Goal: Task Accomplishment & Management: Use online tool/utility

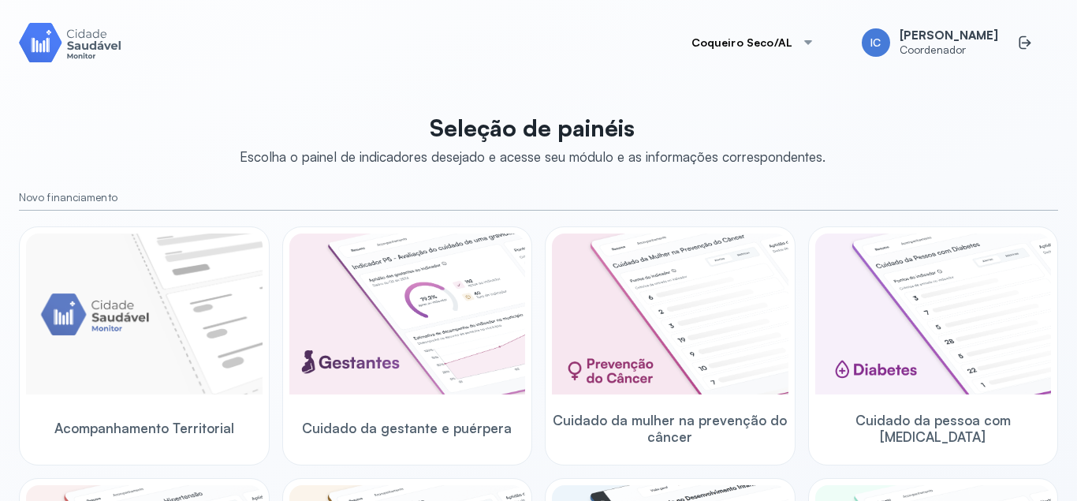
scroll to position [95, 0]
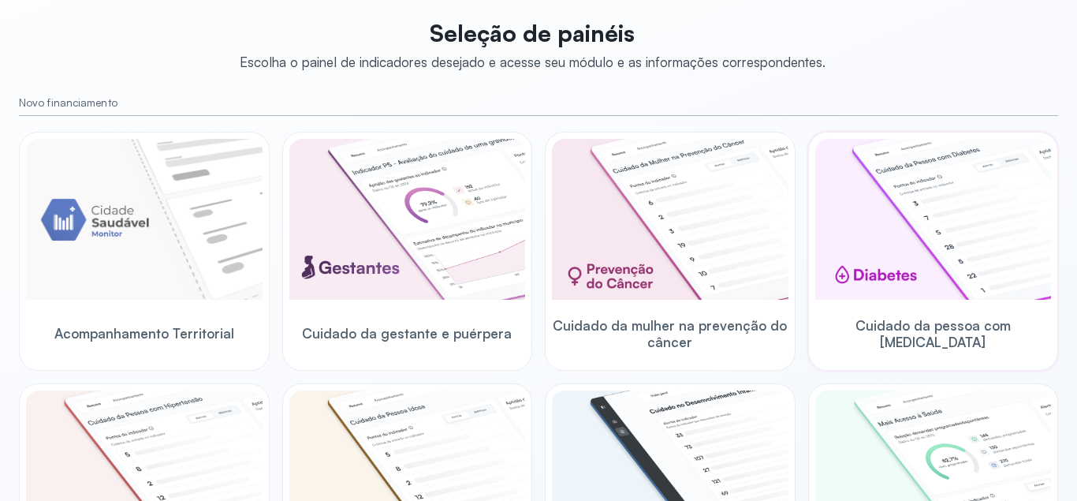
click at [905, 249] on img at bounding box center [934, 219] width 237 height 161
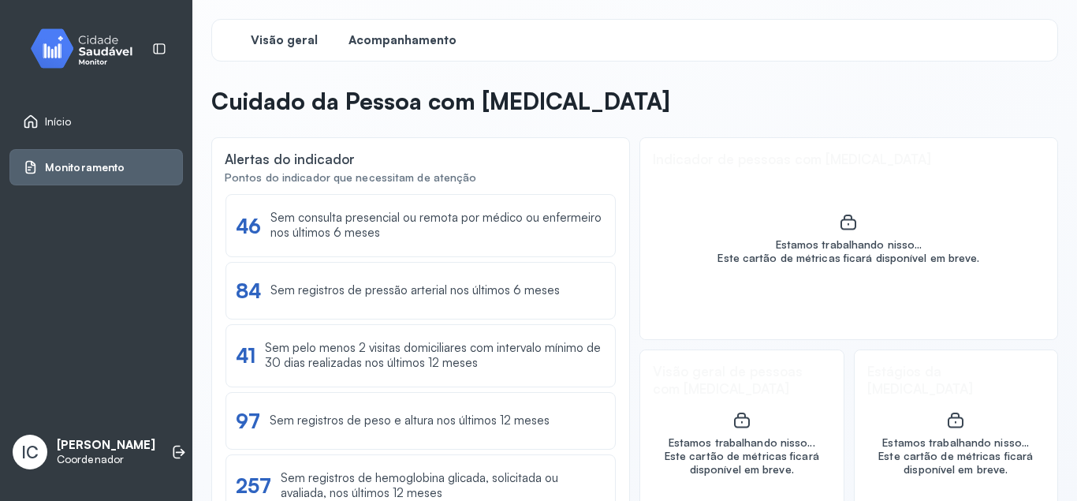
click at [386, 38] on span "Acompanhamento" at bounding box center [403, 40] width 108 height 15
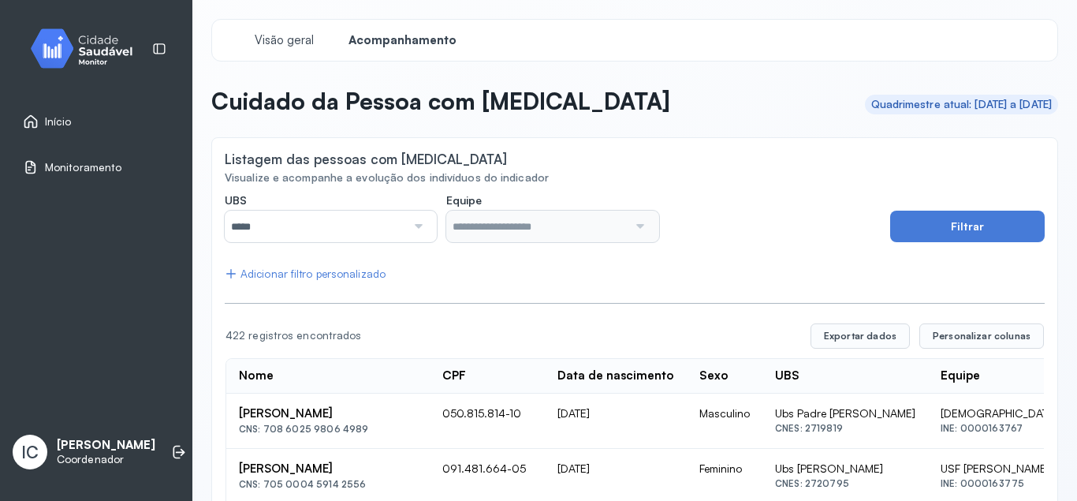
click at [421, 226] on div at bounding box center [416, 227] width 21 height 32
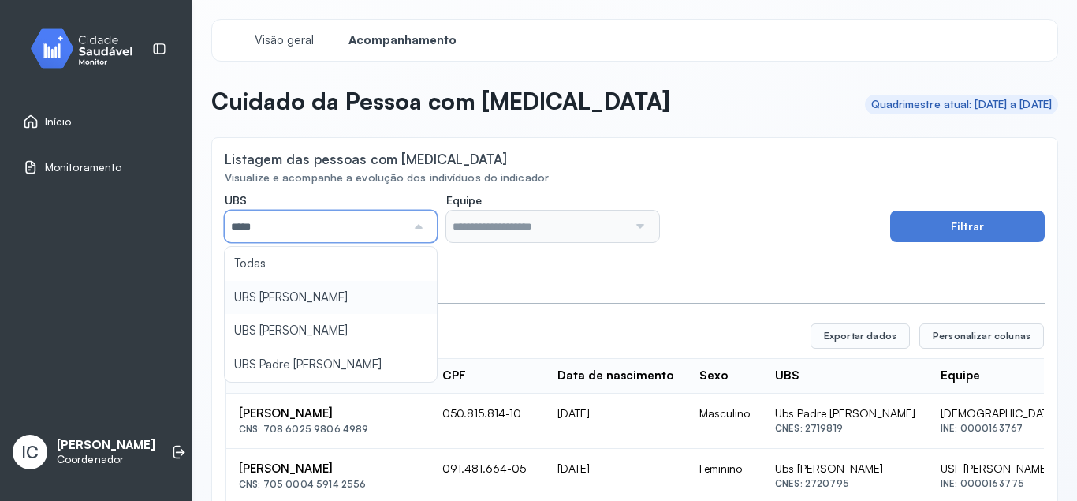
type input "*****"
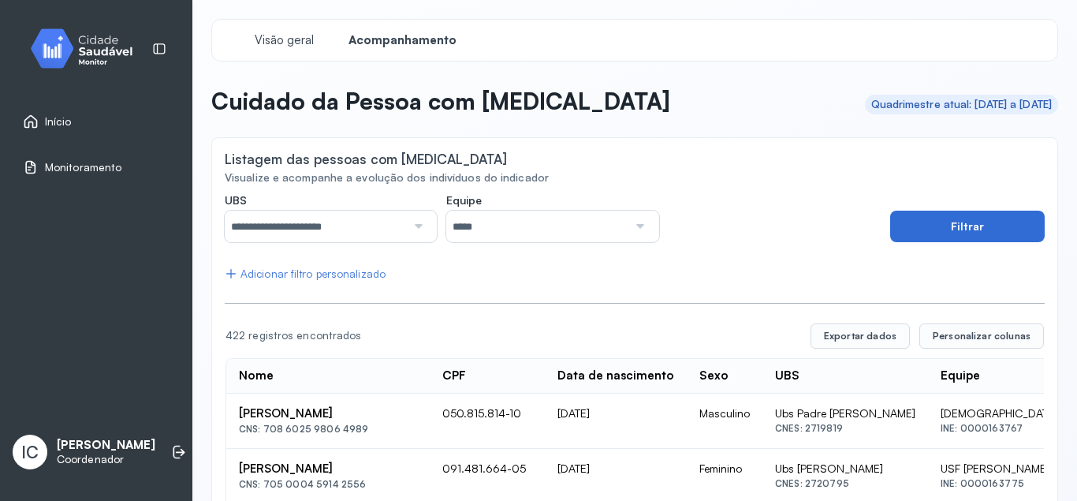
click at [958, 233] on button "Filtrar" at bounding box center [967, 227] width 155 height 32
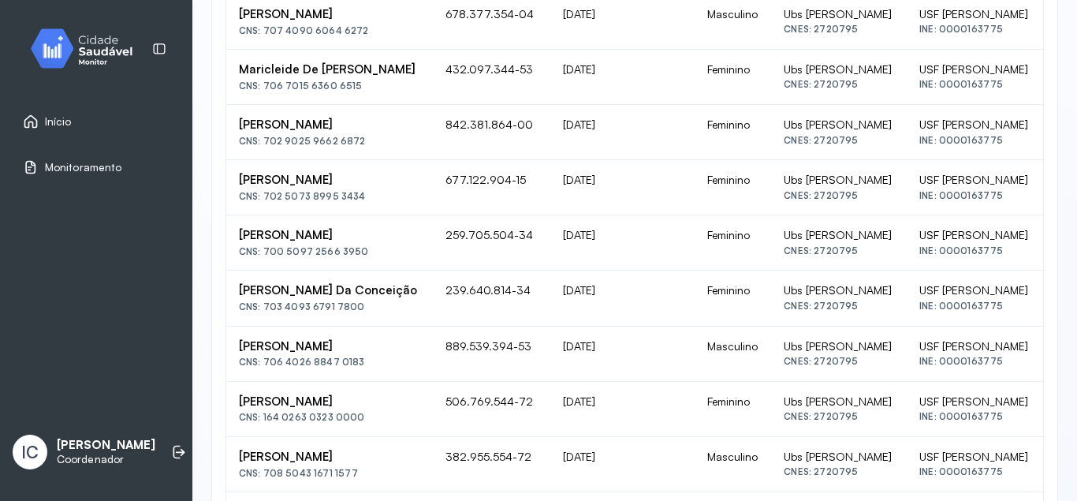
scroll to position [36, 0]
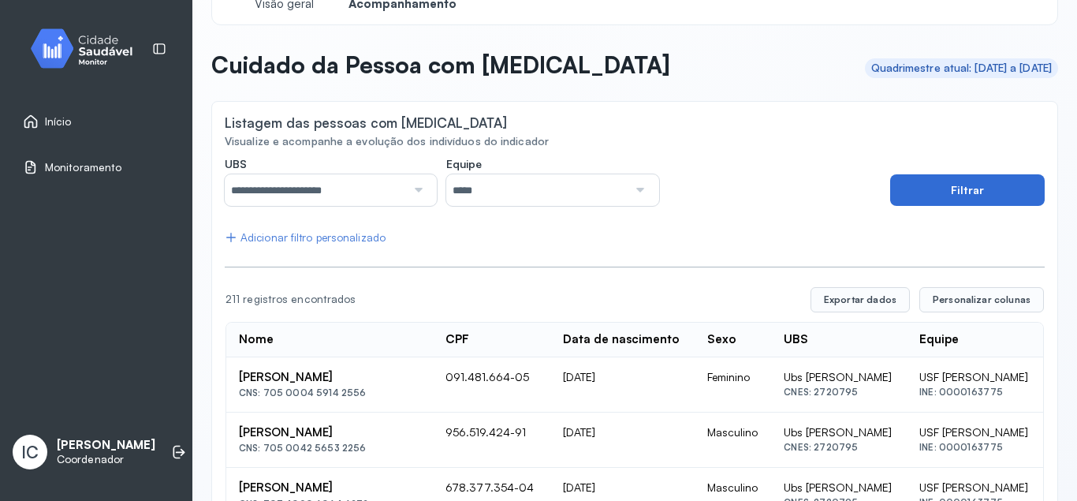
click at [928, 192] on button "Filtrar" at bounding box center [967, 190] width 155 height 32
click at [864, 294] on button "Exportar dados" at bounding box center [860, 299] width 99 height 25
click at [425, 185] on div at bounding box center [416, 190] width 21 height 32
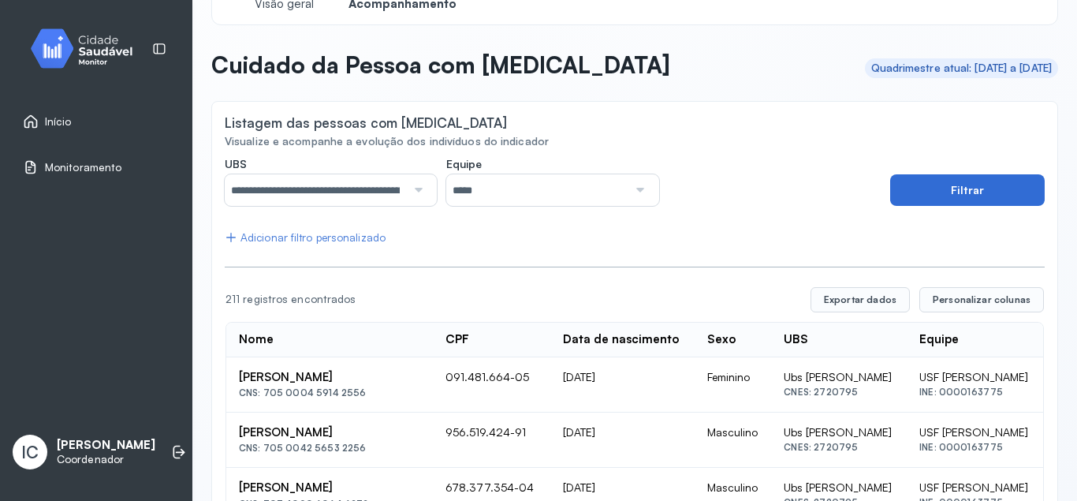
click at [925, 182] on button "Filtrar" at bounding box center [967, 190] width 155 height 32
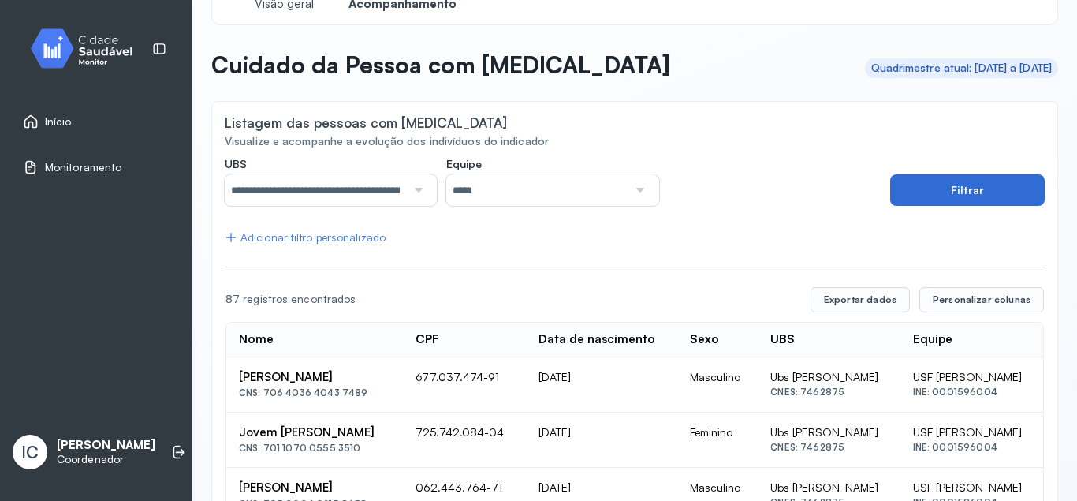
click at [952, 192] on button "Filtrar" at bounding box center [967, 190] width 155 height 32
click at [932, 198] on button "Filtrar" at bounding box center [967, 190] width 155 height 32
click at [875, 301] on button "Exportar dados" at bounding box center [860, 299] width 99 height 25
click at [418, 189] on div at bounding box center [416, 190] width 21 height 32
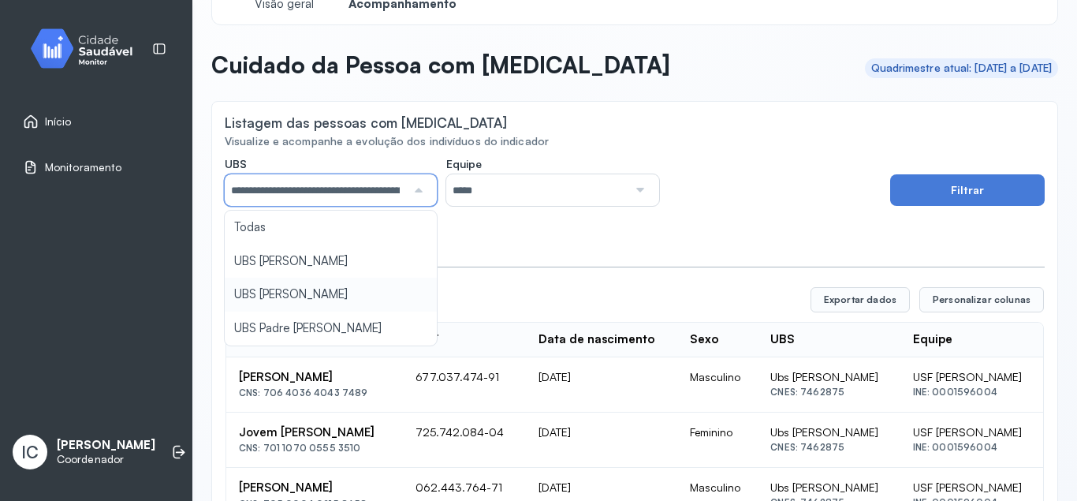
scroll to position [0, 47]
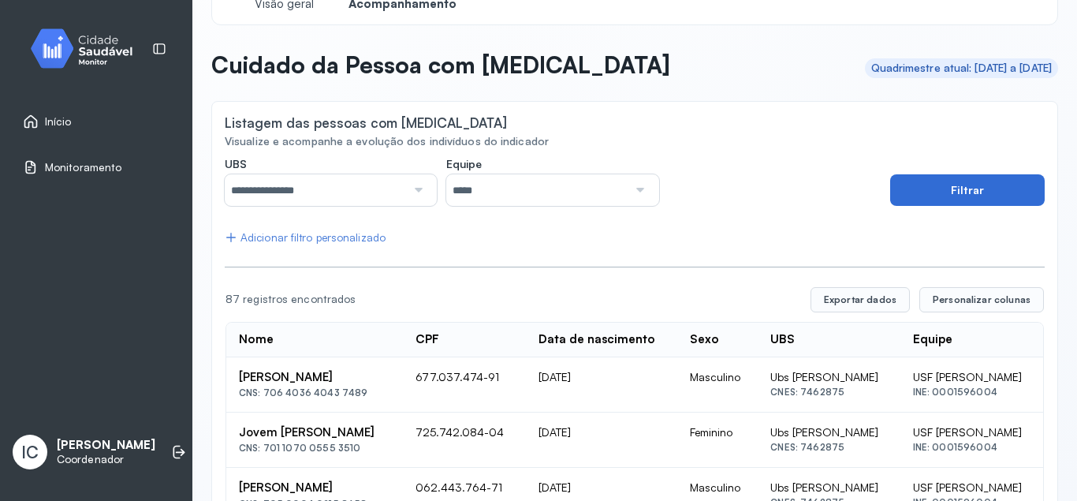
click at [934, 180] on button "Filtrar" at bounding box center [967, 190] width 155 height 32
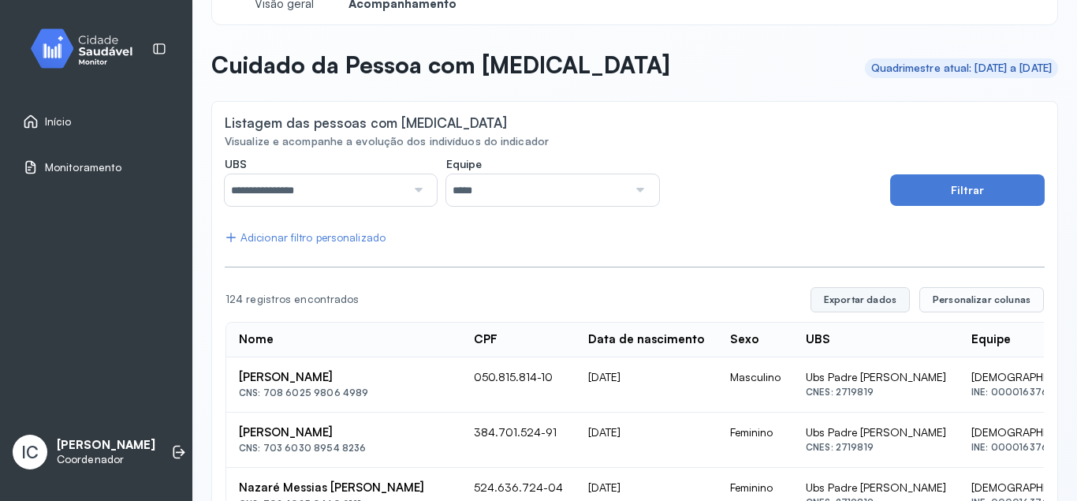
click at [878, 296] on button "Exportar dados" at bounding box center [860, 299] width 99 height 25
click at [977, 302] on span "Personalizar colunas" at bounding box center [982, 299] width 98 height 13
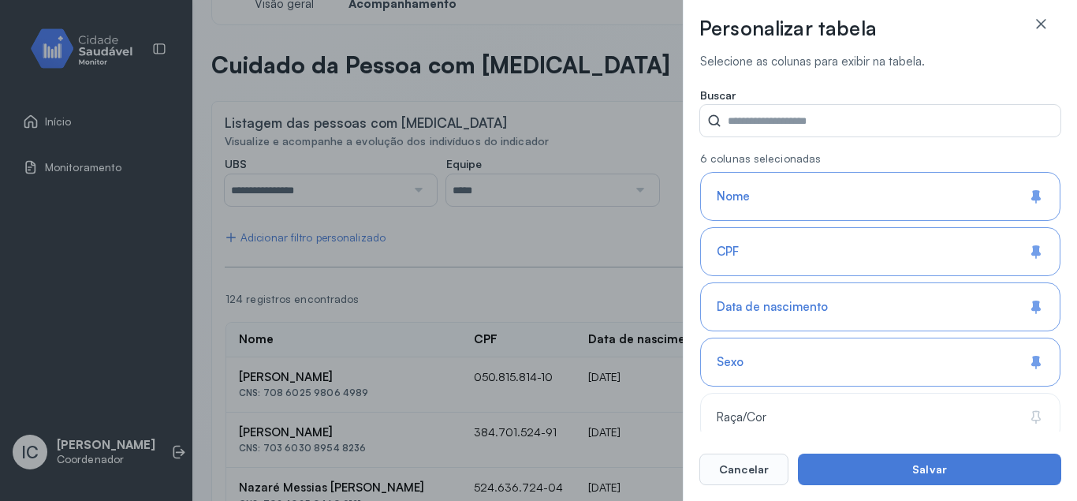
click at [1041, 198] on icon at bounding box center [1037, 197] width 16 height 16
click at [1036, 193] on icon at bounding box center [1037, 197] width 16 height 16
click at [1034, 307] on icon at bounding box center [1035, 306] width 6 height 10
click at [1036, 304] on icon at bounding box center [1037, 307] width 16 height 16
click at [1029, 357] on icon at bounding box center [1037, 362] width 16 height 16
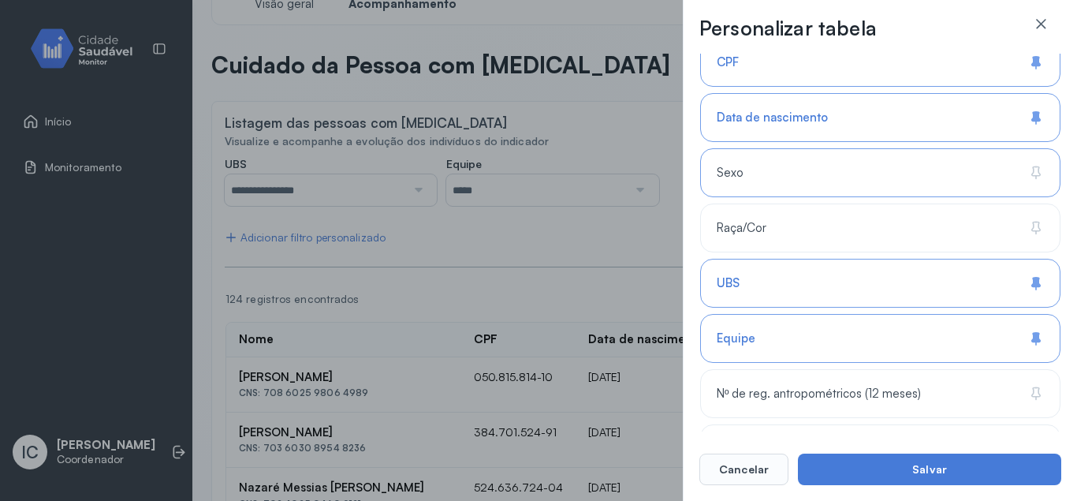
scroll to position [284, 0]
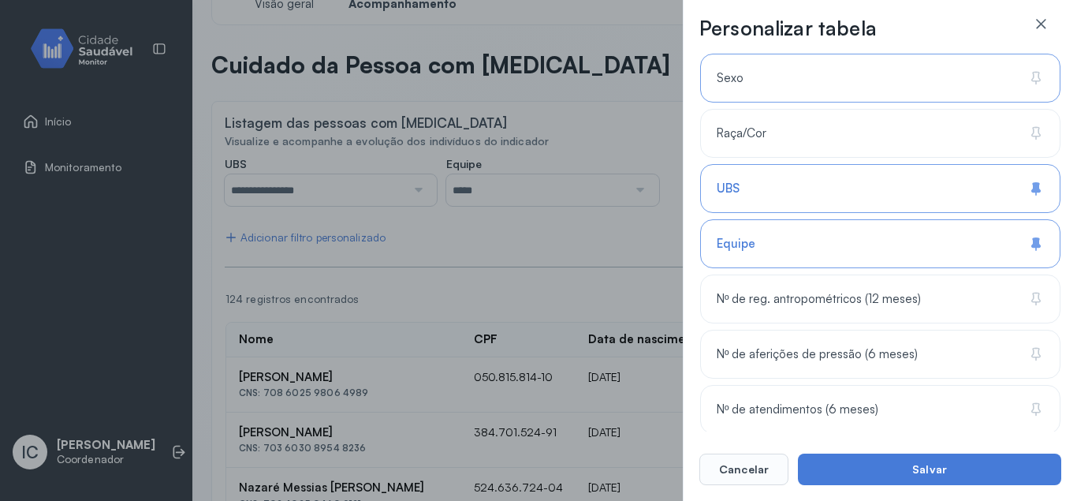
click at [1034, 186] on icon at bounding box center [1035, 187] width 6 height 10
click at [1036, 244] on icon at bounding box center [1036, 242] width 8 height 9
click at [1036, 293] on icon at bounding box center [1039, 298] width 6 height 10
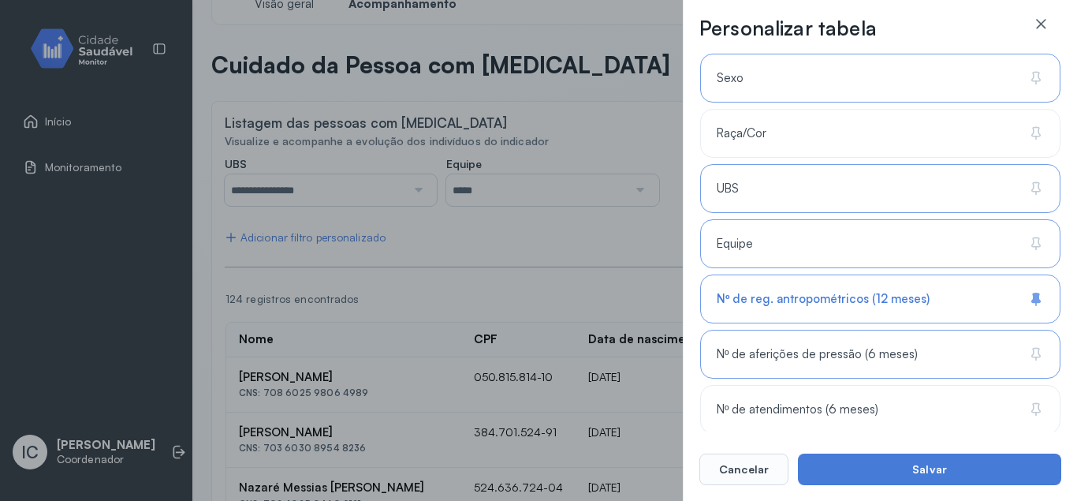
click at [1039, 355] on icon at bounding box center [1037, 354] width 16 height 16
click at [1035, 401] on div "Nº de atendimentos (6 meses)" at bounding box center [880, 409] width 360 height 49
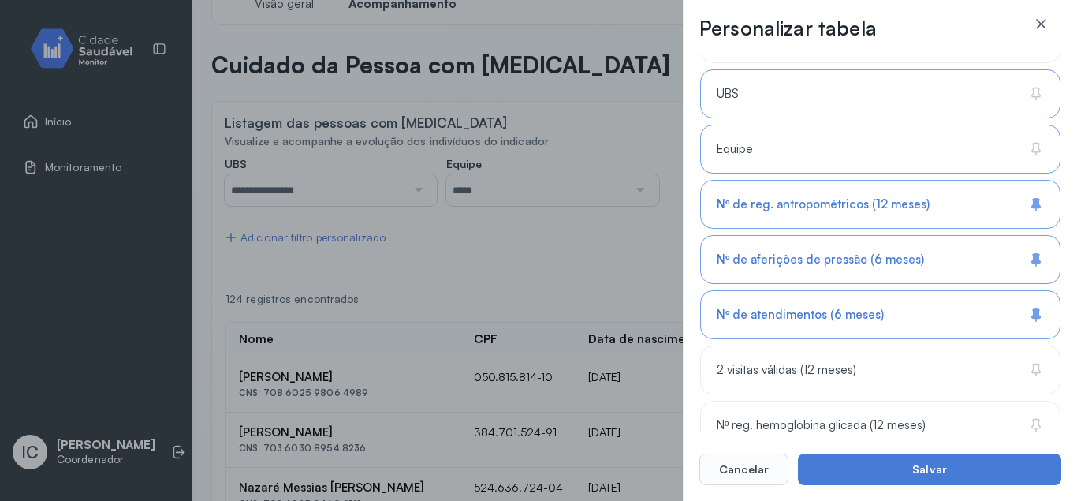
scroll to position [473, 0]
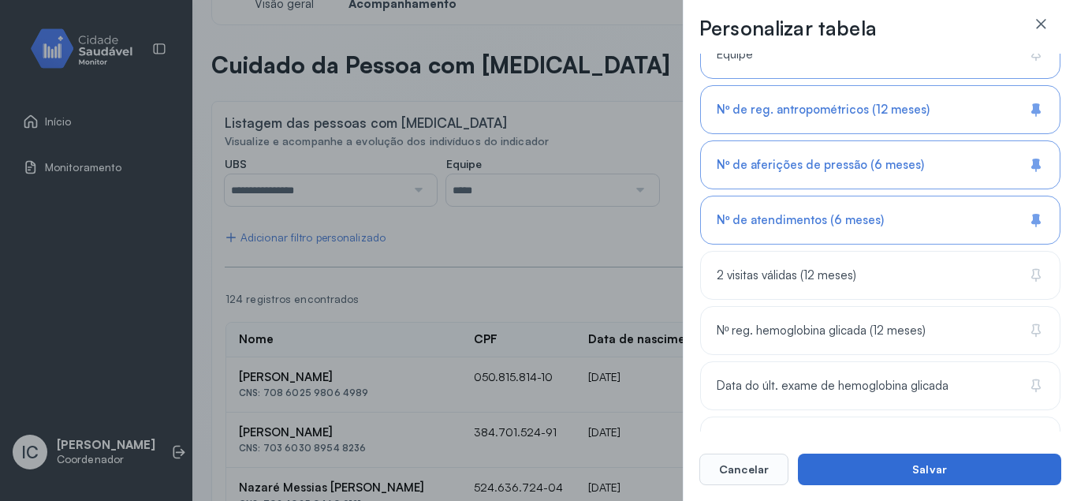
click at [922, 465] on button "Salvar" at bounding box center [929, 470] width 263 height 32
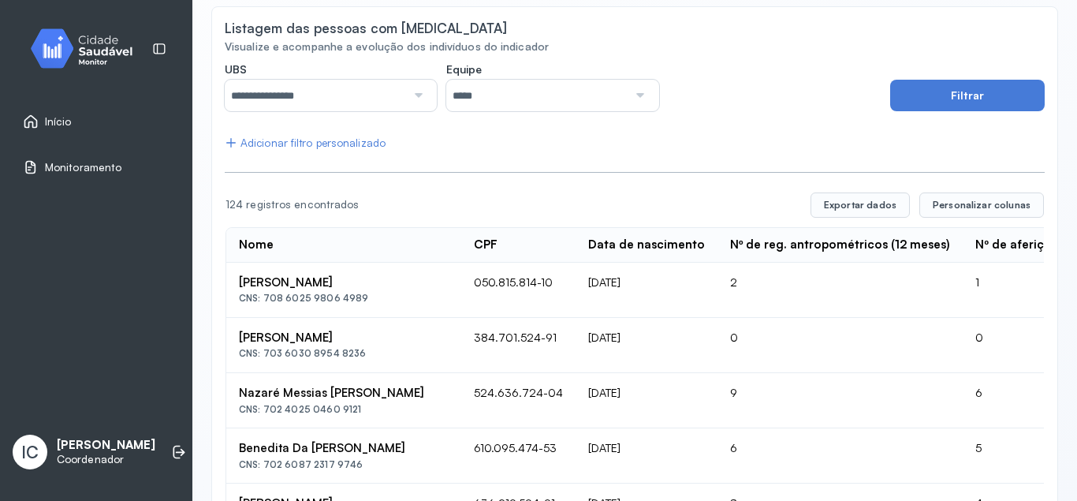
scroll to position [0, 0]
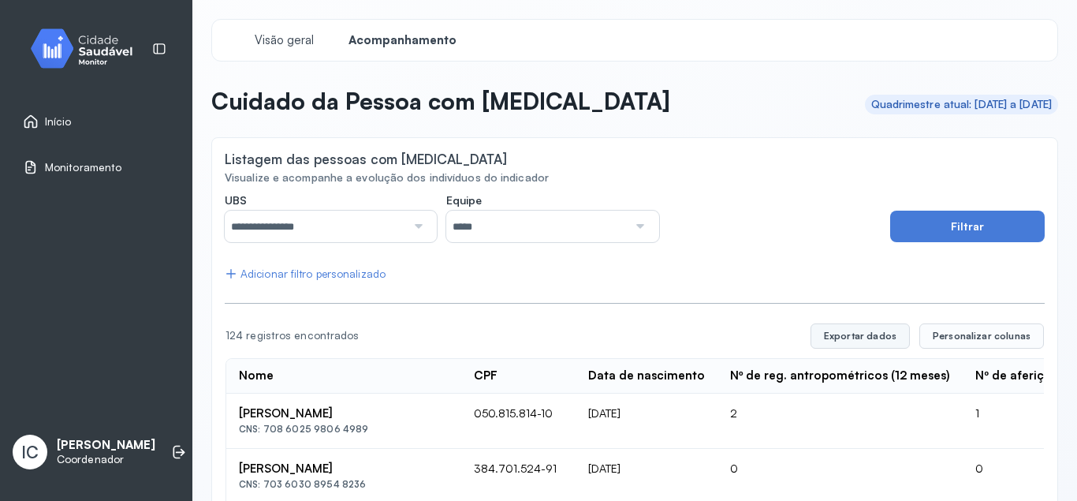
click at [862, 338] on button "Exportar dados" at bounding box center [860, 335] width 99 height 25
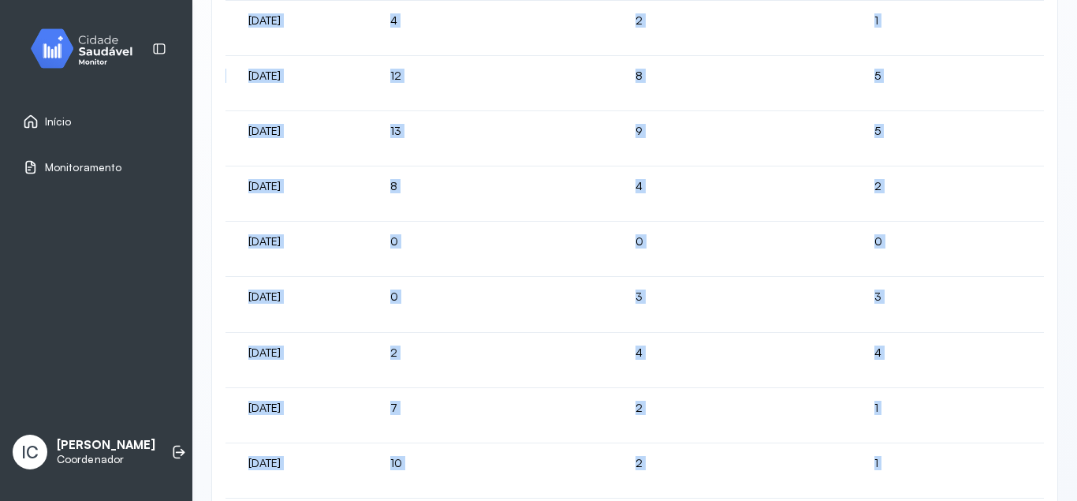
scroll to position [1077, 0]
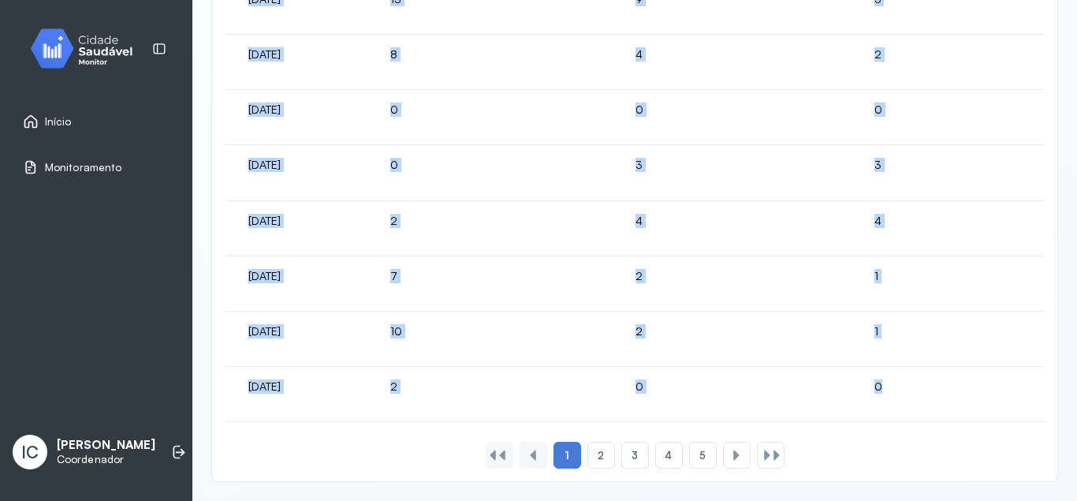
drag, startPoint x: 237, startPoint y: 235, endPoint x: 879, endPoint y: 386, distance: 660.2
copy table "Nome CPF Data de nascimento Nº de reg. antropométricos (12 meses) Nº de aferiçõ…"
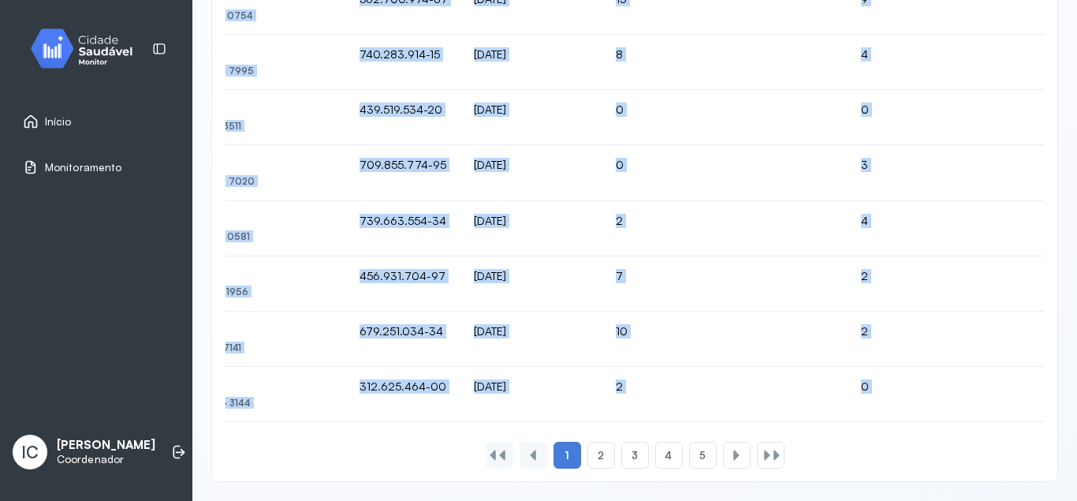
scroll to position [0, 112]
click at [602, 450] on span "2" at bounding box center [601, 455] width 6 height 13
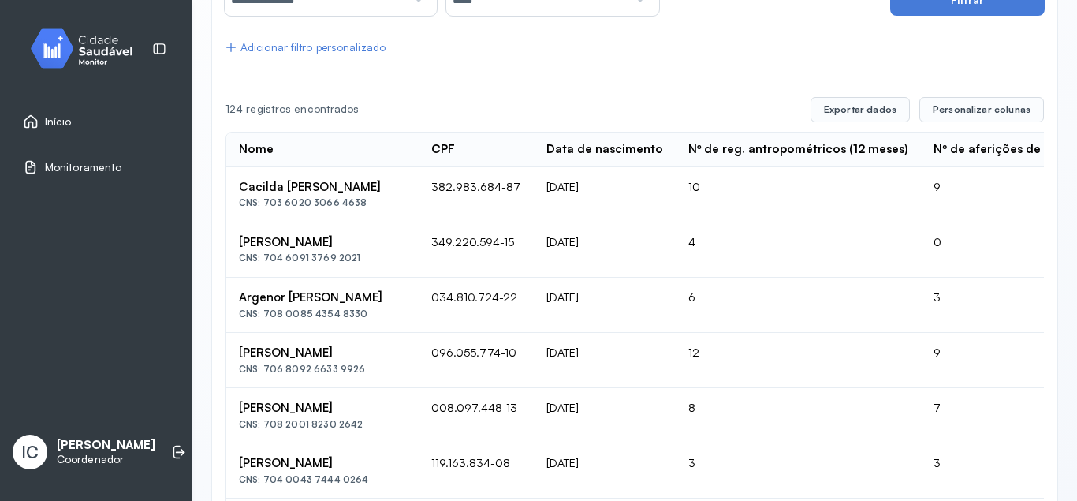
scroll to position [0, 0]
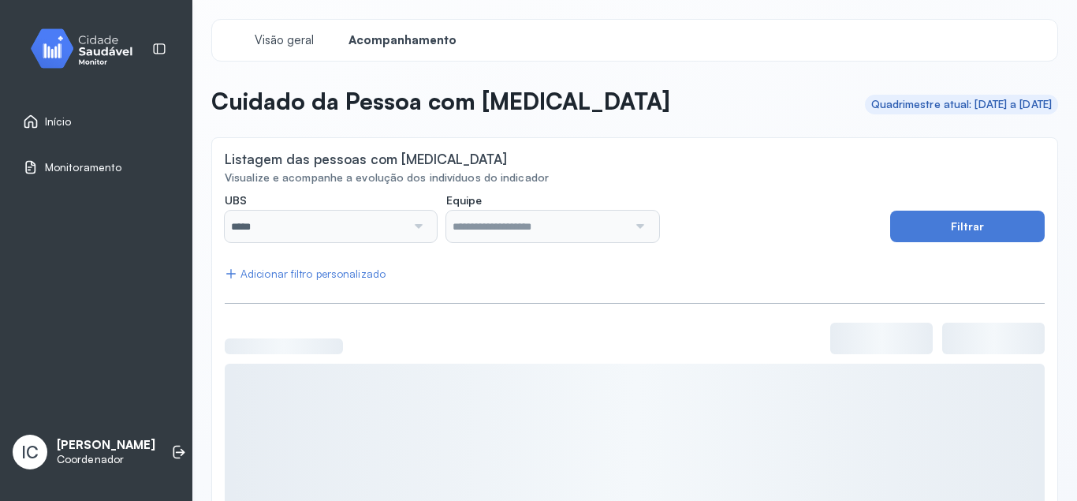
click at [109, 42] on img at bounding box center [88, 48] width 142 height 47
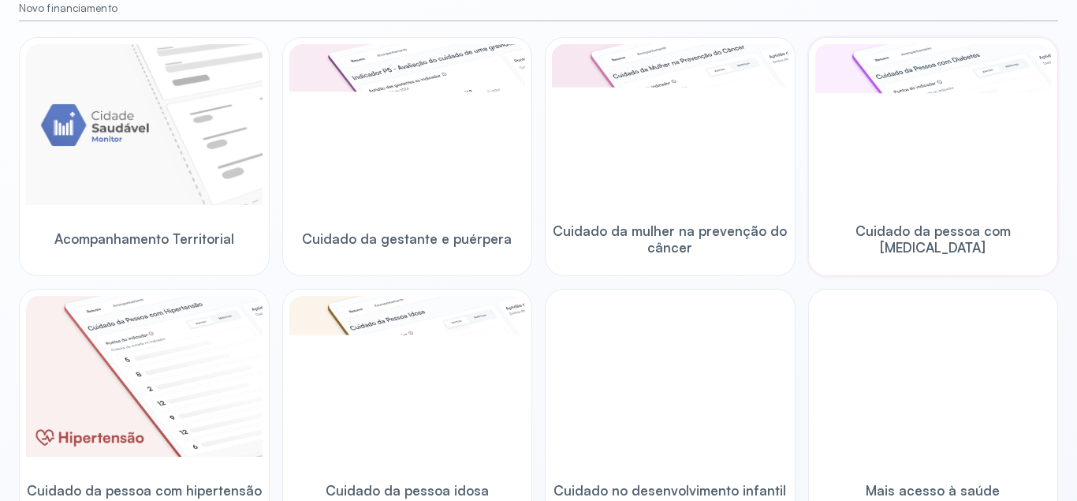
scroll to position [284, 0]
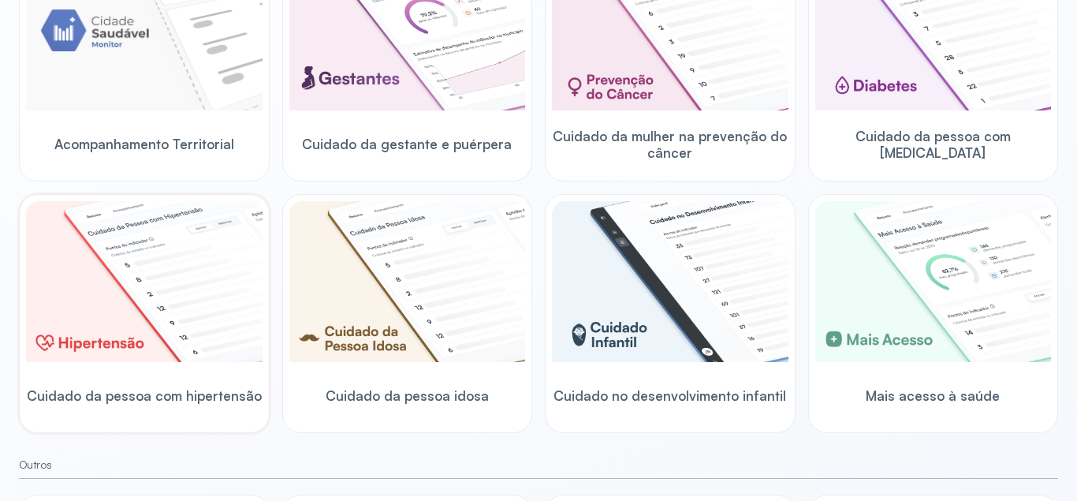
click at [181, 282] on img at bounding box center [144, 281] width 237 height 161
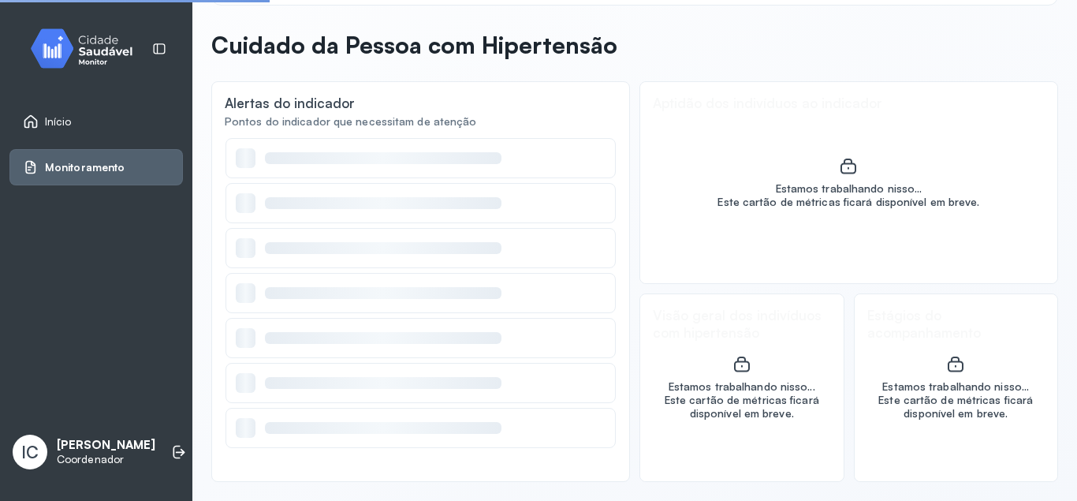
scroll to position [56, 0]
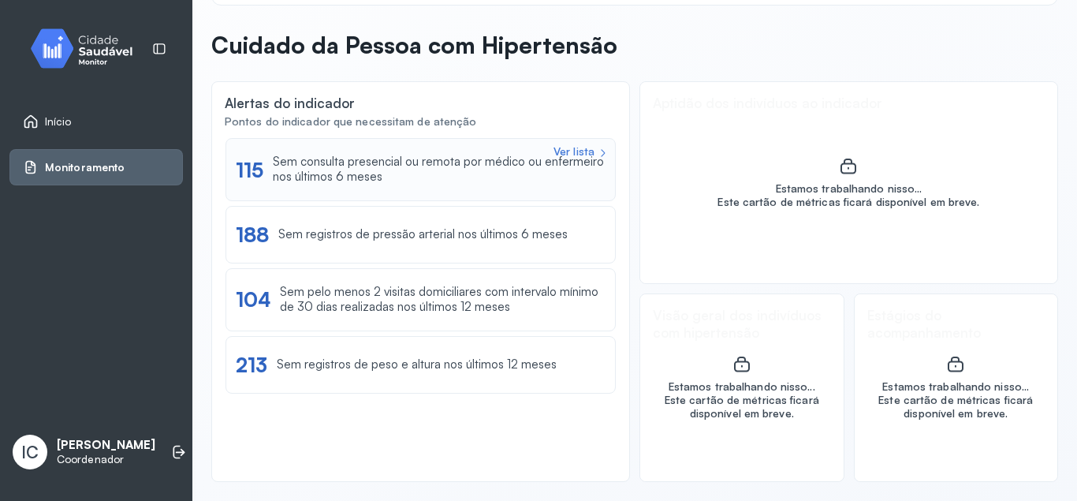
click at [576, 144] on div "Ver lista 115 Sem consulta presencial ou remota por médico ou enfermeiro nos úl…" at bounding box center [421, 169] width 390 height 63
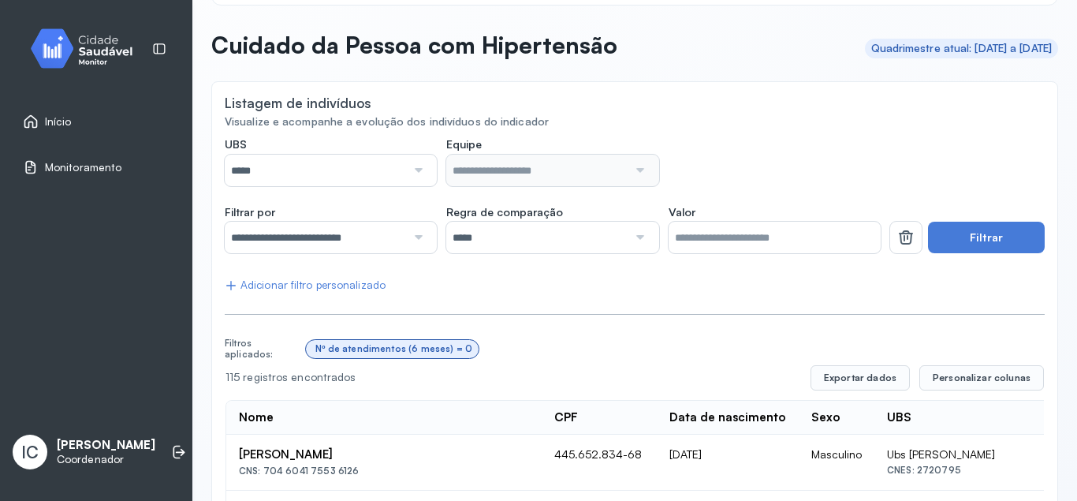
click at [419, 174] on div at bounding box center [416, 171] width 21 height 32
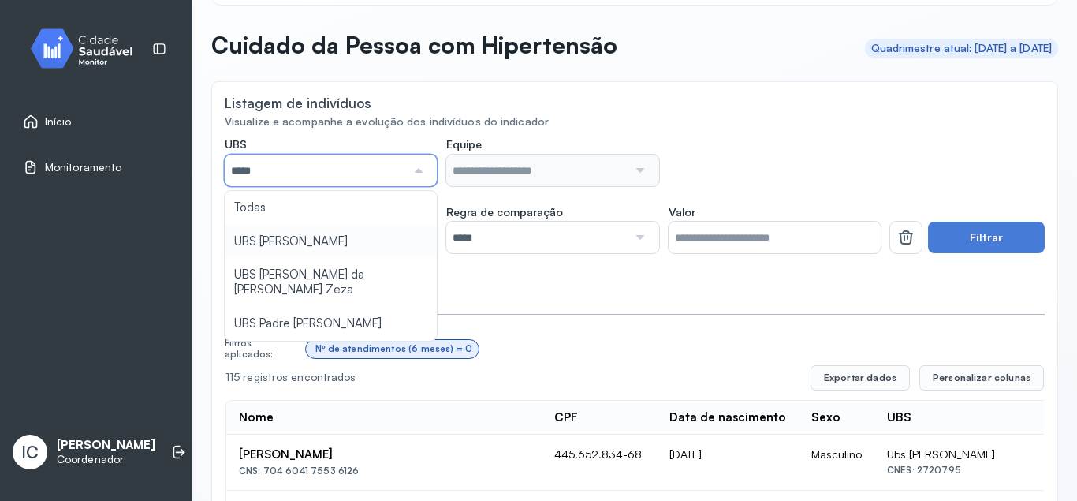
type input "*****"
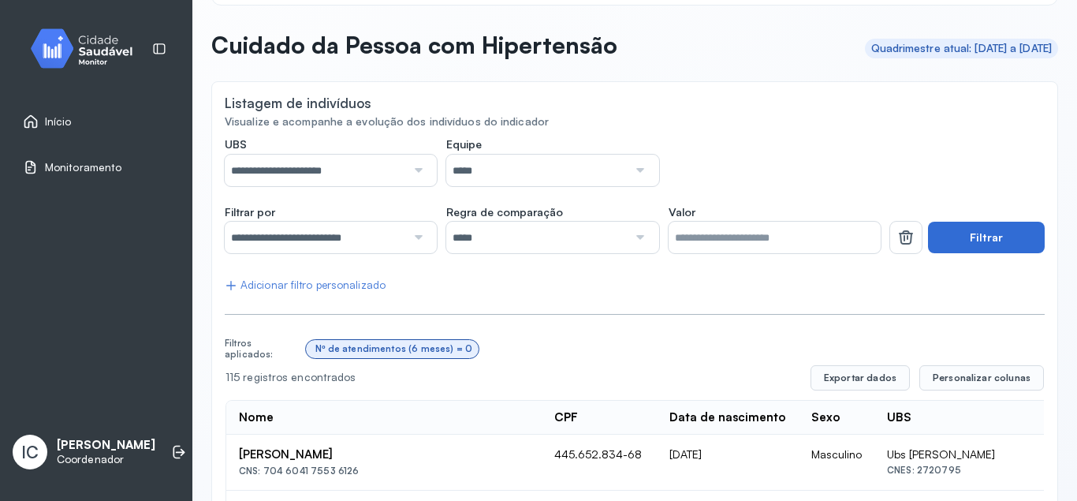
click at [970, 241] on button "Filtrar" at bounding box center [986, 238] width 117 height 32
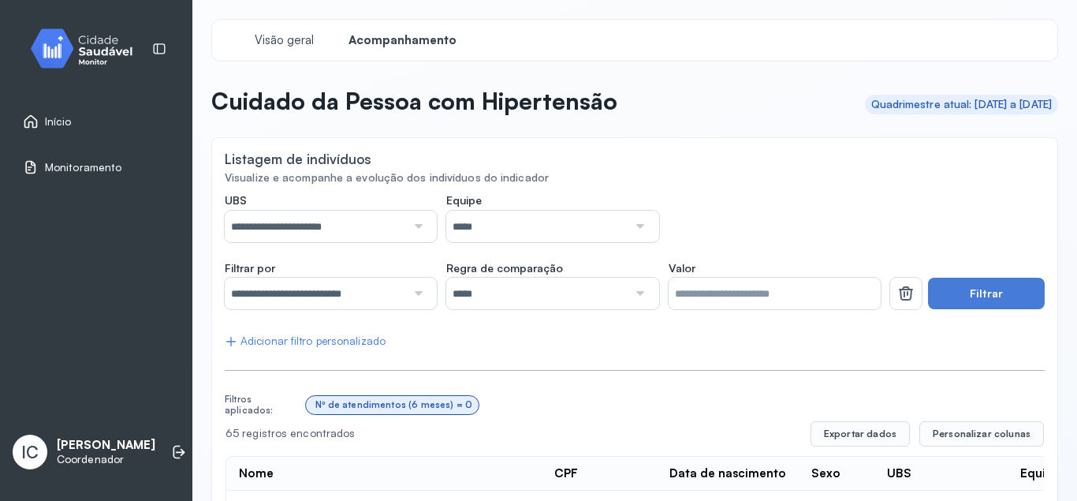
click at [48, 45] on img at bounding box center [88, 48] width 142 height 47
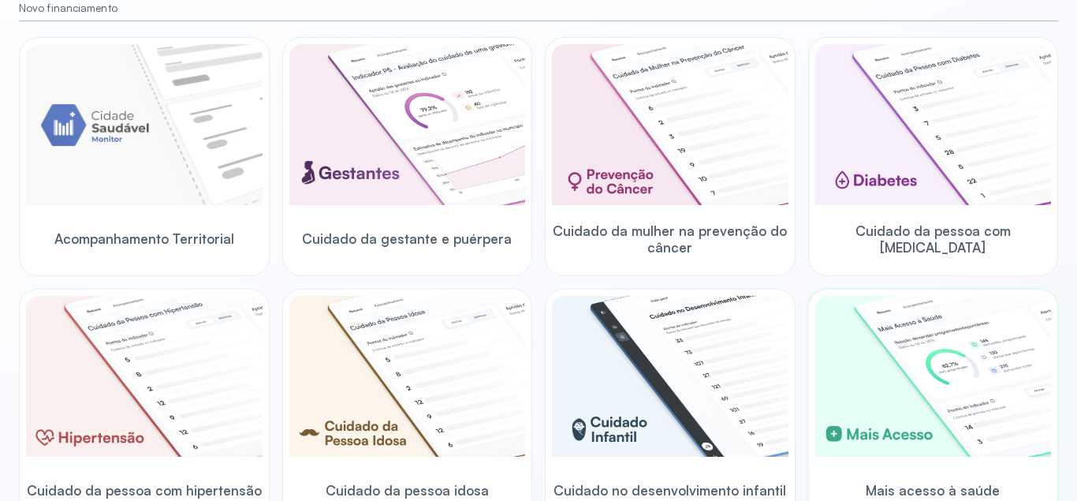
scroll to position [379, 0]
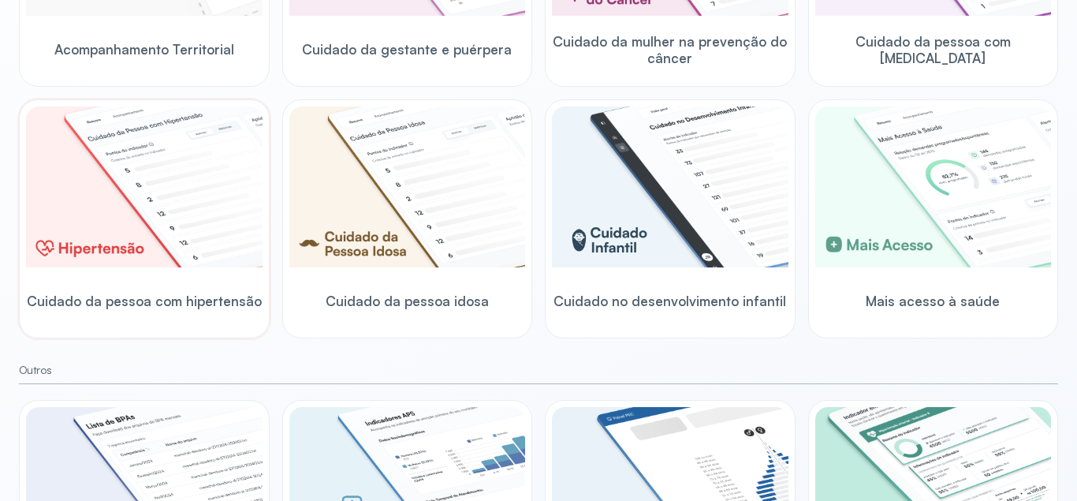
click at [185, 192] on img at bounding box center [144, 186] width 237 height 161
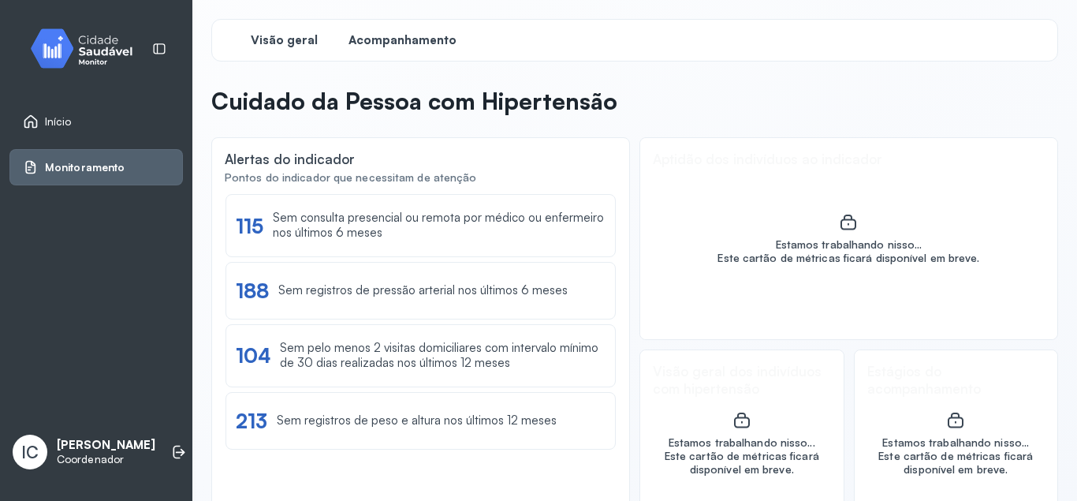
click at [376, 34] on span "Acompanhamento" at bounding box center [403, 40] width 108 height 15
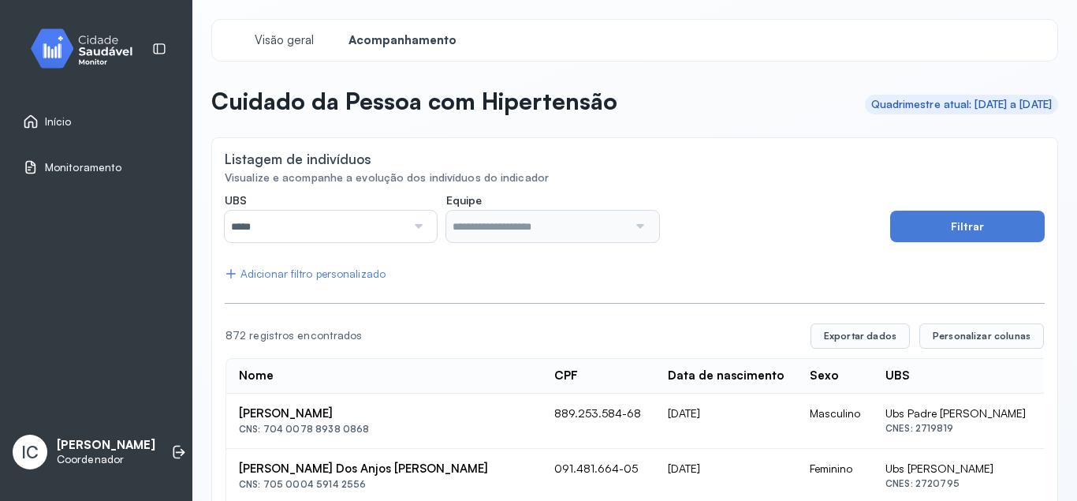
click at [419, 231] on div at bounding box center [416, 227] width 21 height 32
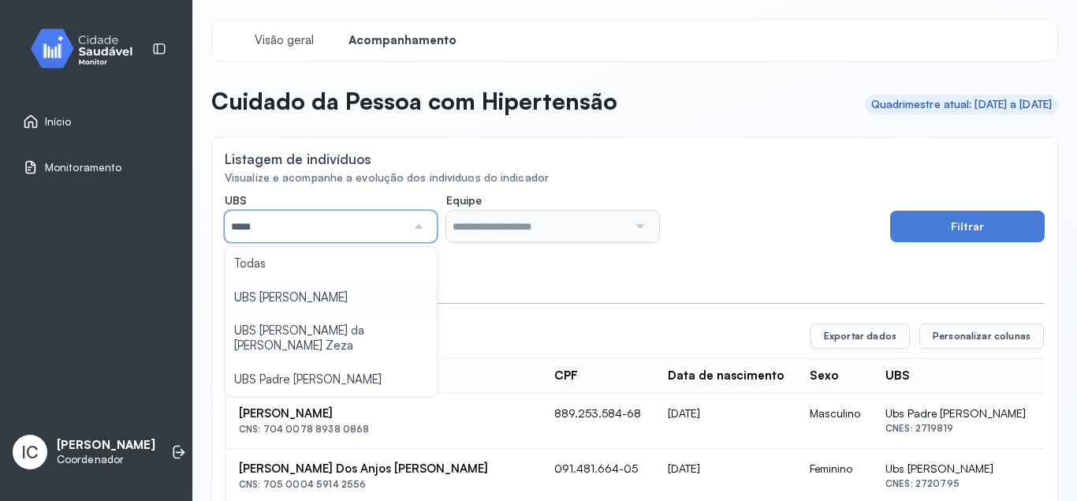
type input "*****"
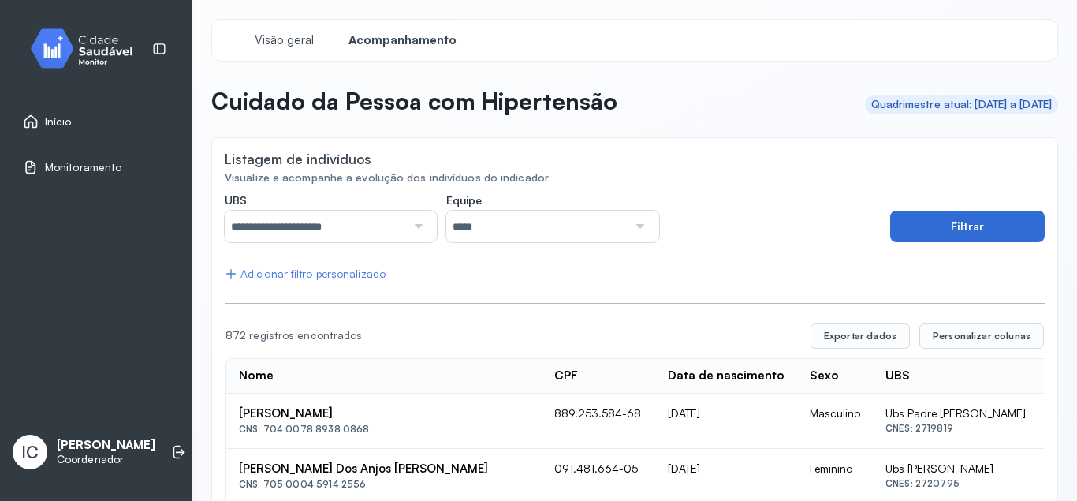
click at [971, 221] on button "Filtrar" at bounding box center [967, 227] width 155 height 32
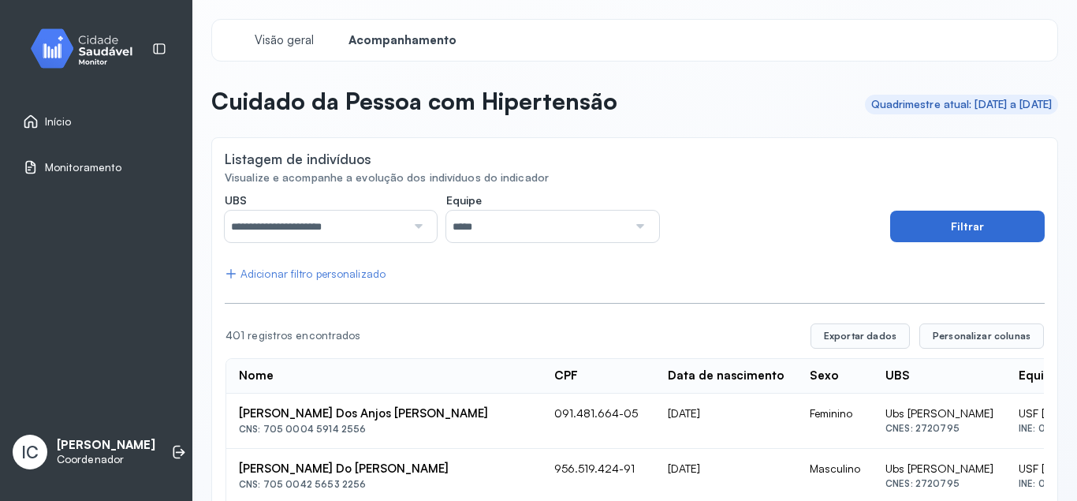
click at [941, 227] on button "Filtrar" at bounding box center [967, 227] width 155 height 32
click at [881, 335] on button "Exportar dados" at bounding box center [860, 335] width 99 height 25
click at [429, 233] on div "**********" at bounding box center [331, 227] width 212 height 32
click at [908, 236] on button "Filtrar" at bounding box center [967, 227] width 155 height 32
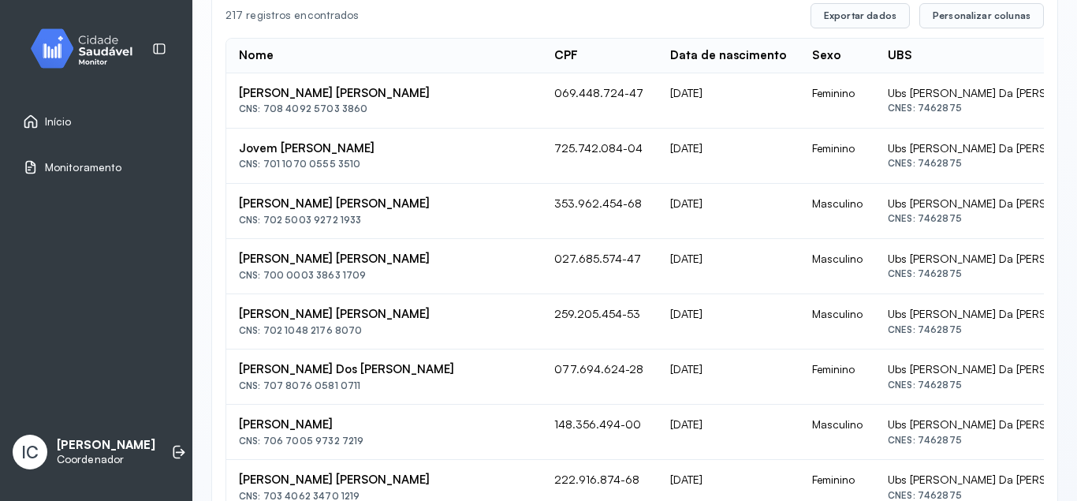
scroll to position [131, 0]
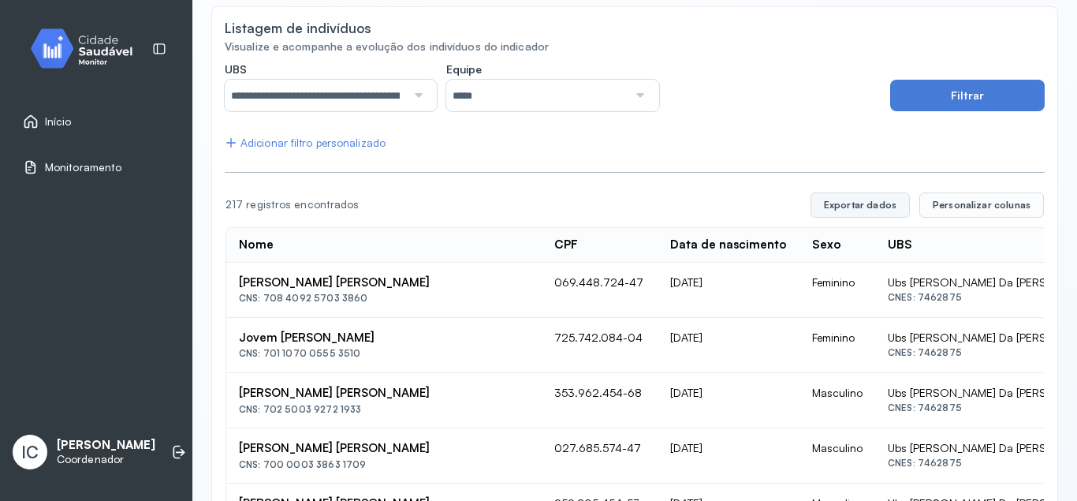
click at [873, 199] on button "Exportar dados" at bounding box center [860, 204] width 99 height 25
click at [742, 24] on div "Listagem de indivíduos" at bounding box center [635, 30] width 820 height 20
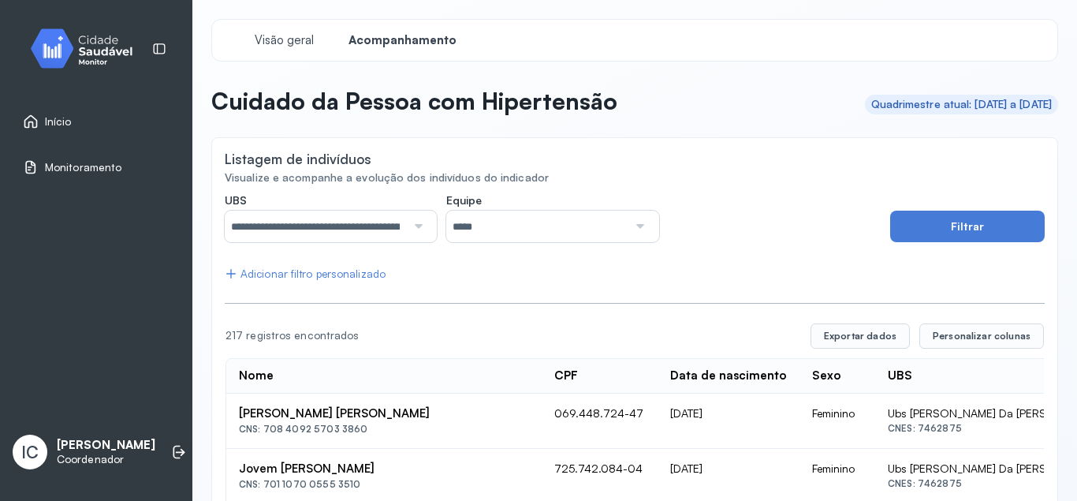
click at [420, 223] on div at bounding box center [416, 227] width 21 height 32
click at [945, 216] on button "Filtrar" at bounding box center [967, 227] width 155 height 32
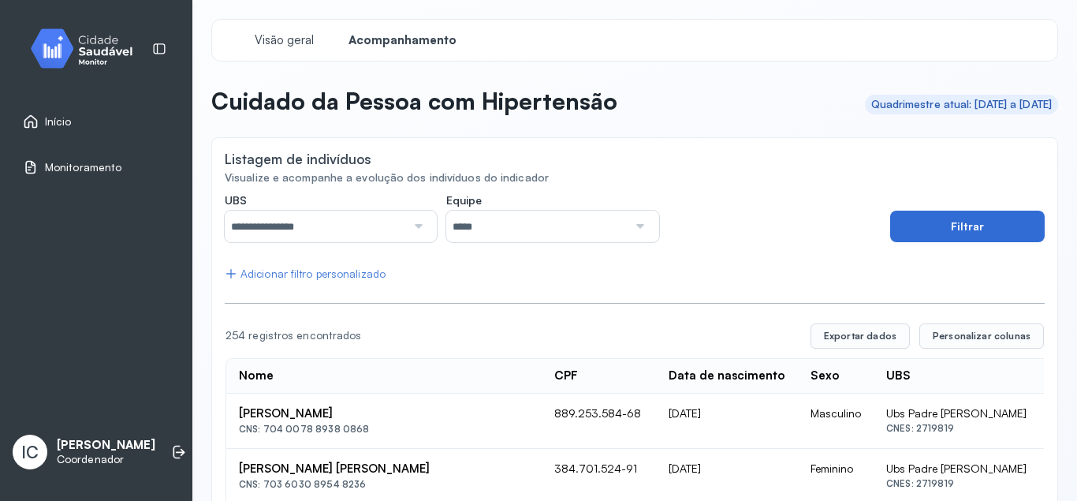
click at [937, 221] on button "Filtrar" at bounding box center [967, 227] width 155 height 32
click at [878, 340] on button "Exportar dados" at bounding box center [860, 335] width 99 height 25
click at [781, 26] on div "Visão geral Acompanhamento" at bounding box center [634, 40] width 847 height 43
